Goal: Find specific page/section: Find specific page/section

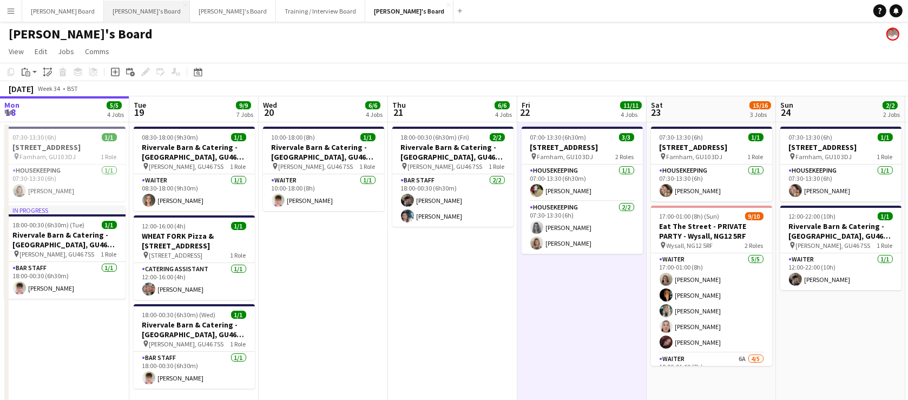
scroll to position [0, 337]
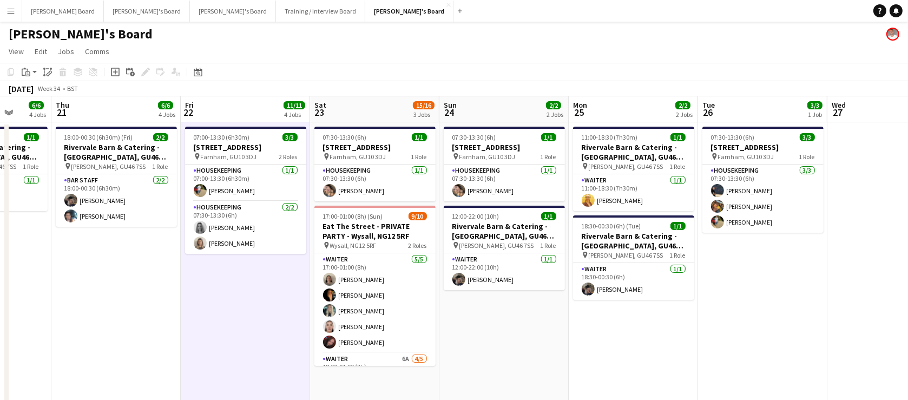
click at [803, 301] on app-date-cell "07:30-13:30 (6h) 3/[STREET_ADDRESS] pin [PERSON_NAME], GU10 3DJ 1 Role Housekee…" at bounding box center [762, 330] width 129 height 417
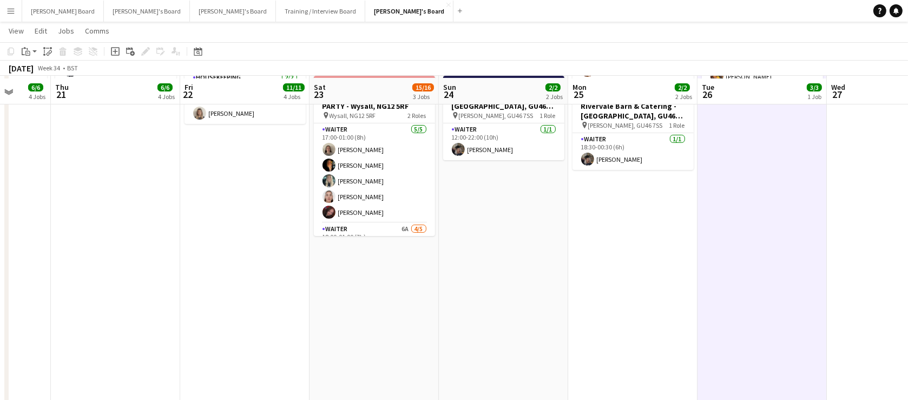
scroll to position [131, 0]
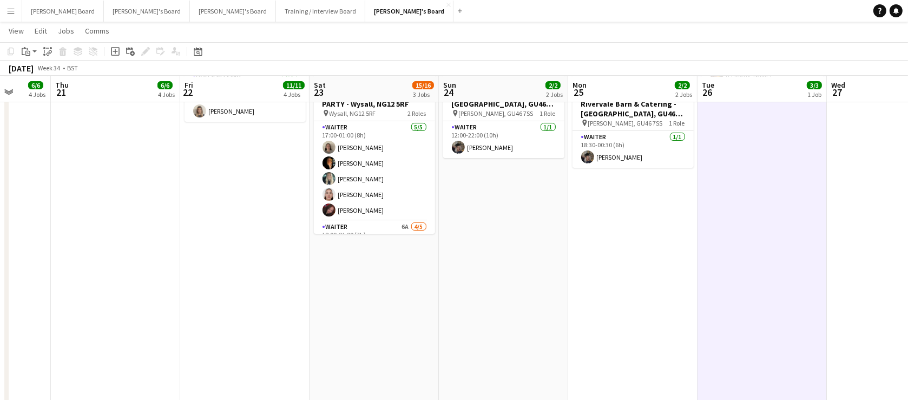
drag, startPoint x: 308, startPoint y: 269, endPoint x: 347, endPoint y: 38, distance: 234.9
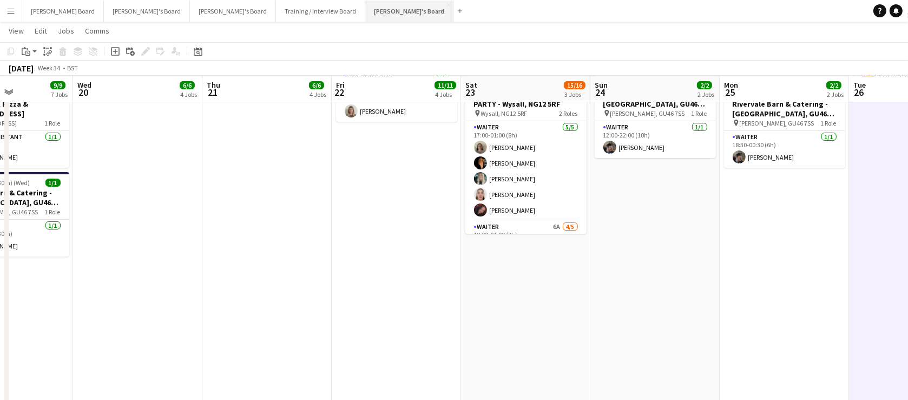
click at [365, 16] on button "[PERSON_NAME]'s Board Close" at bounding box center [409, 11] width 88 height 21
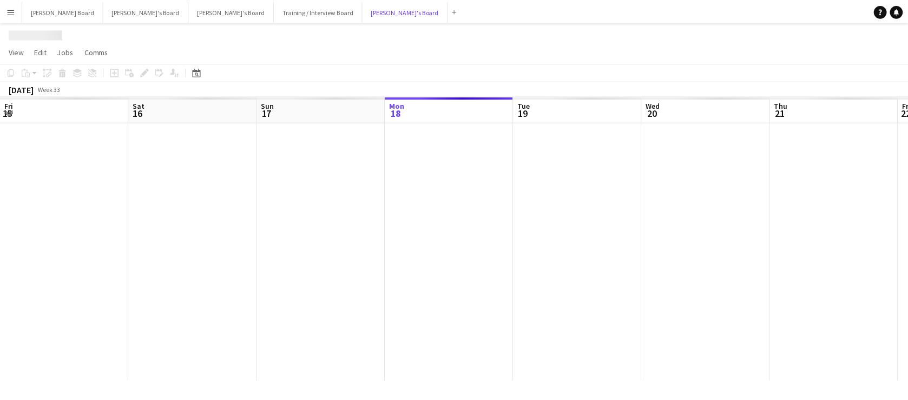
scroll to position [0, 259]
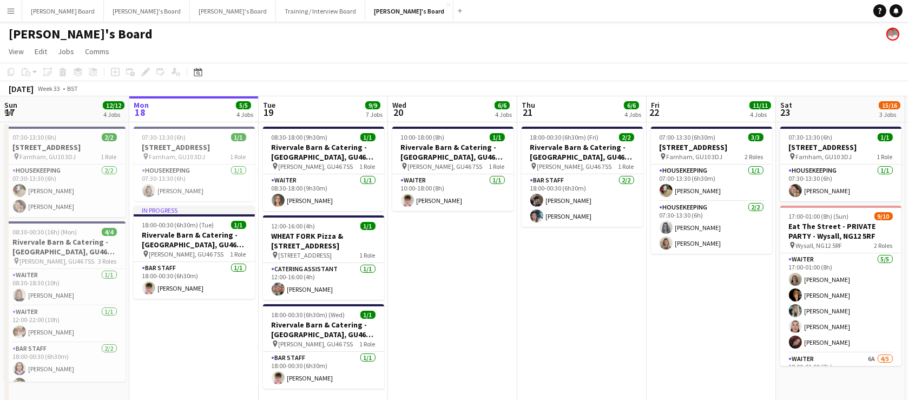
click at [628, 363] on app-date-cell "18:00-00:30 (6h30m) (Fri) 2/2 Rivervale Barn & Catering - [GEOGRAPHIC_DATA], GU…" at bounding box center [581, 330] width 129 height 417
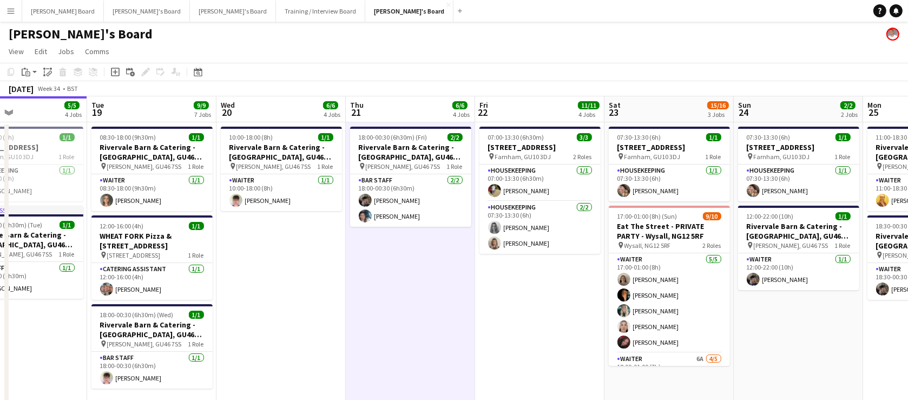
drag, startPoint x: 706, startPoint y: 324, endPoint x: 228, endPoint y: 308, distance: 478.6
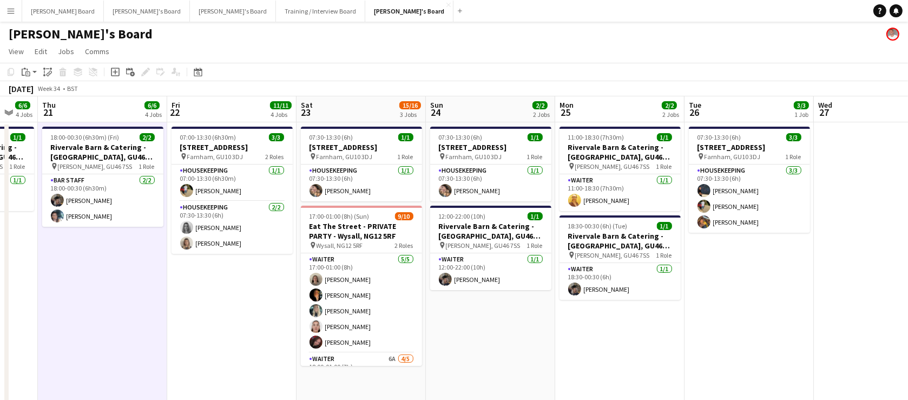
scroll to position [0, 465]
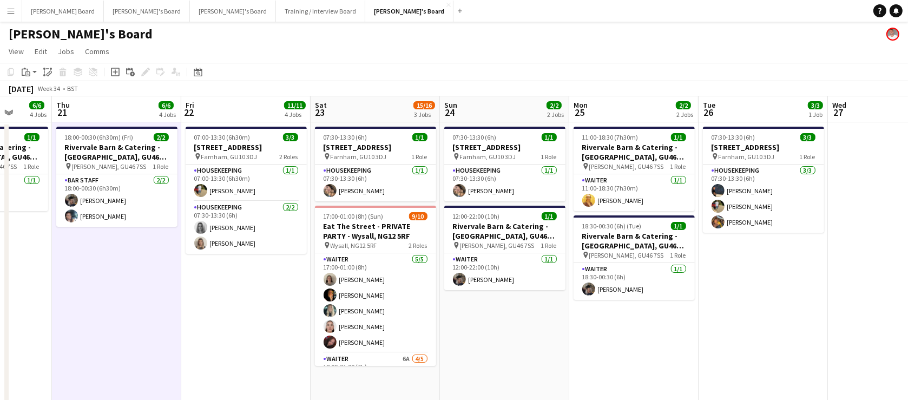
drag, startPoint x: 486, startPoint y: 331, endPoint x: 500, endPoint y: 331, distance: 14.1
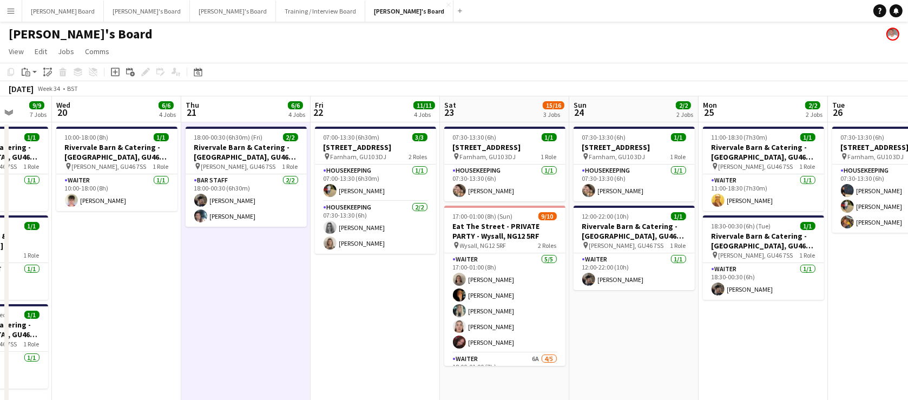
drag, startPoint x: 97, startPoint y: 315, endPoint x: 537, endPoint y: 360, distance: 442.2
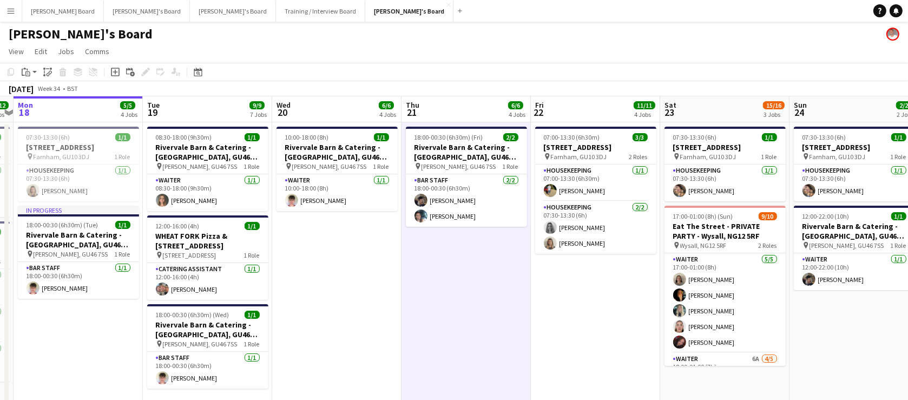
drag, startPoint x: 630, startPoint y: 285, endPoint x: 426, endPoint y: 291, distance: 204.1
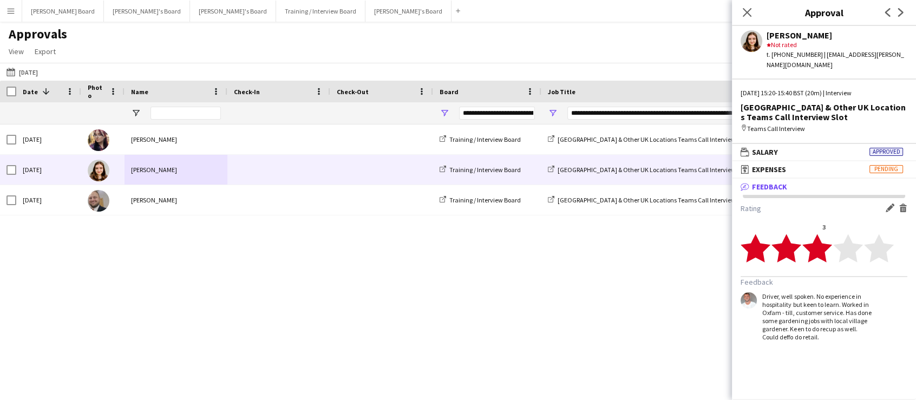
click at [275, 292] on div "[DATE] [PERSON_NAME] Training / Interview Board [GEOGRAPHIC_DATA] & Other UK Lo…" at bounding box center [458, 248] width 916 height 249
click at [276, 14] on button "Training / Interview Board Close" at bounding box center [320, 11] width 89 height 21
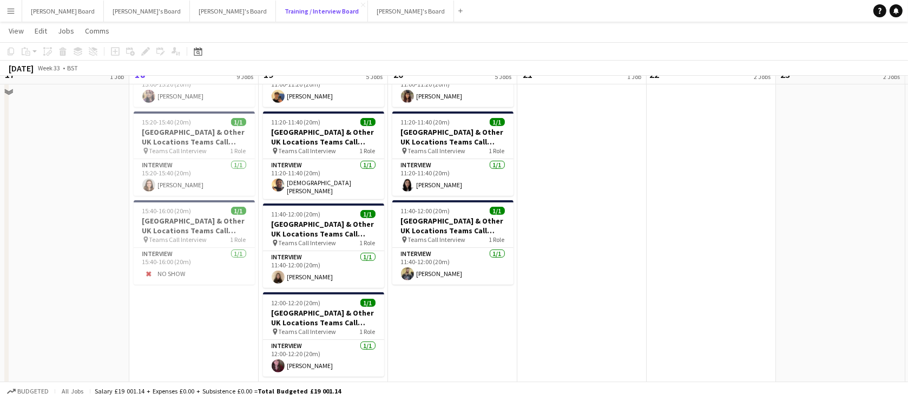
scroll to position [525, 0]
